Goal: Transaction & Acquisition: Purchase product/service

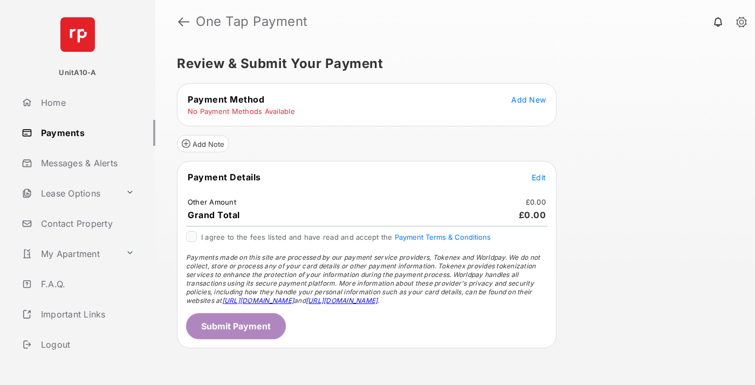
click at [529, 99] on span "Add New" at bounding box center [528, 99] width 35 height 9
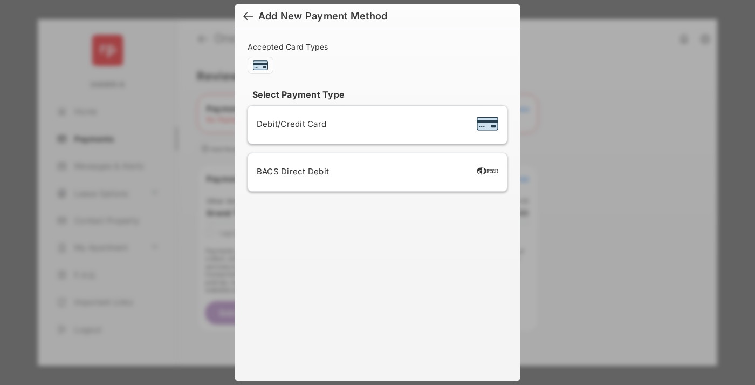
click at [289, 124] on span "Debit/Credit Card" at bounding box center [292, 124] width 70 height 10
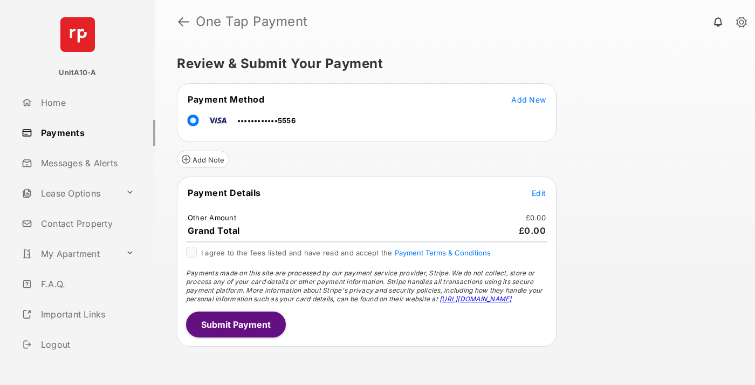
click at [539, 193] on span "Edit" at bounding box center [539, 192] width 14 height 9
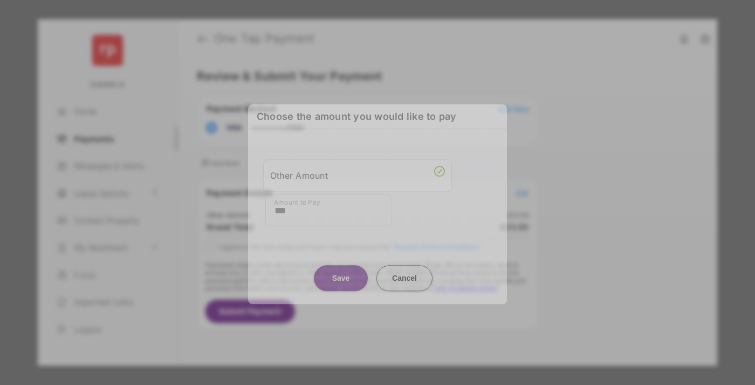
type input "***"
click at [341, 273] on button "Save" at bounding box center [341, 278] width 54 height 26
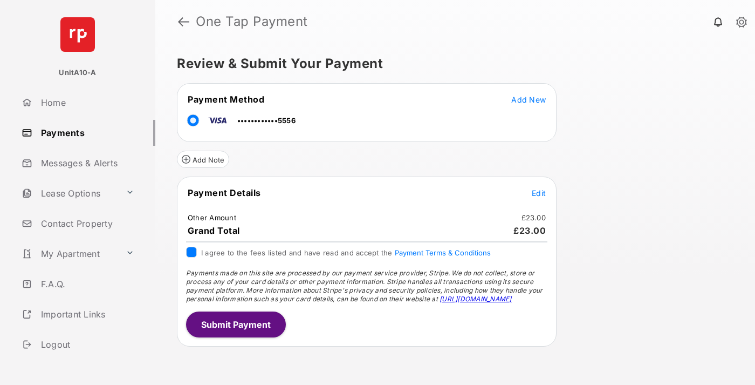
click at [235, 324] on button "Submit Payment" at bounding box center [236, 324] width 100 height 26
